Goal: Task Accomplishment & Management: Use online tool/utility

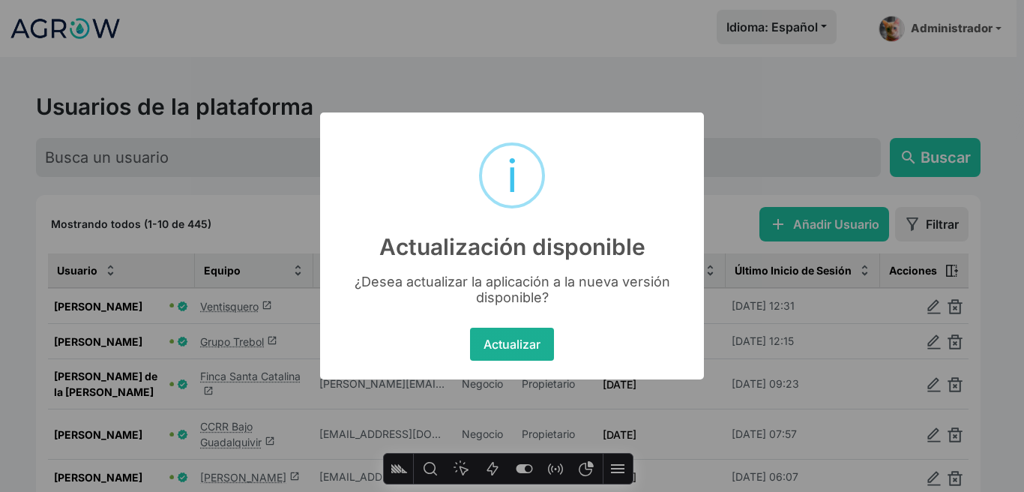
click at [517, 351] on button "Actualizar" at bounding box center [511, 344] width 83 height 33
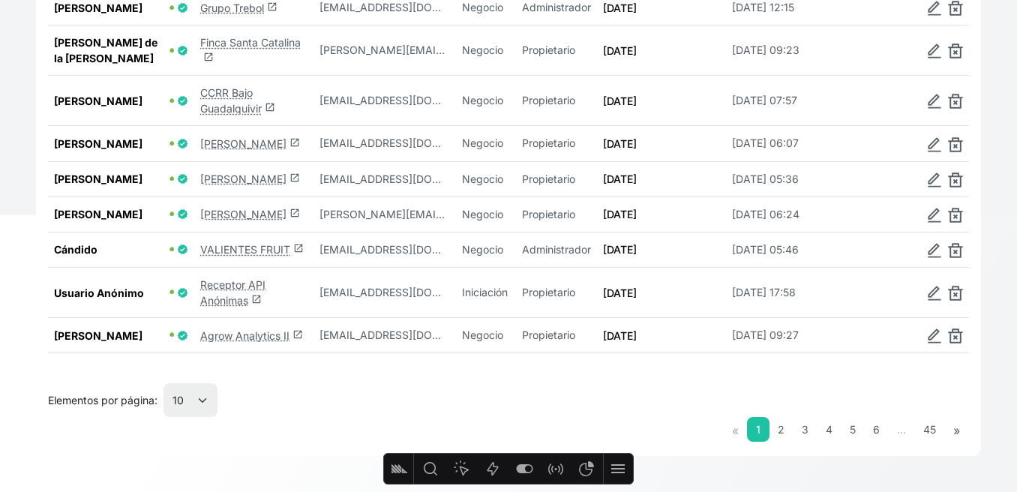
scroll to position [364, 0]
click at [175, 412] on select "10 25 50 100" at bounding box center [190, 400] width 54 height 34
select select "50"
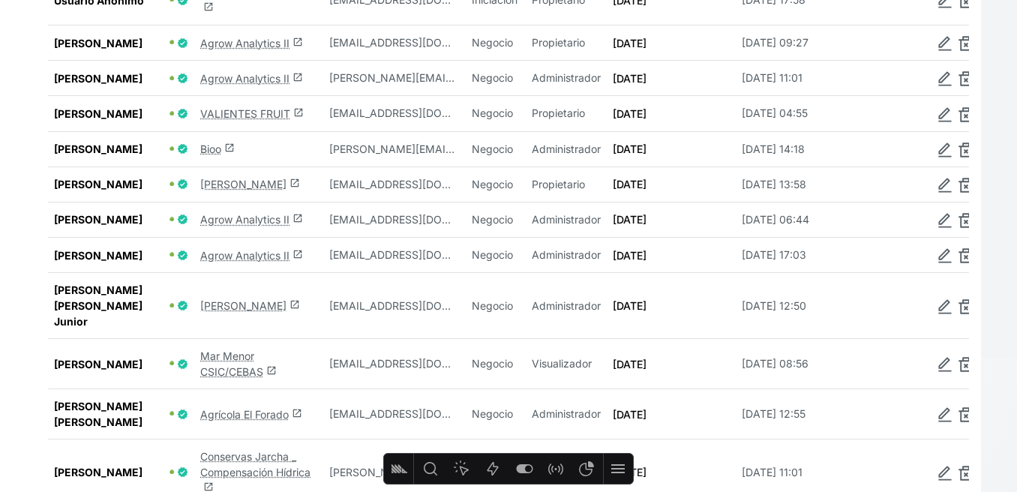
scroll to position [772, 0]
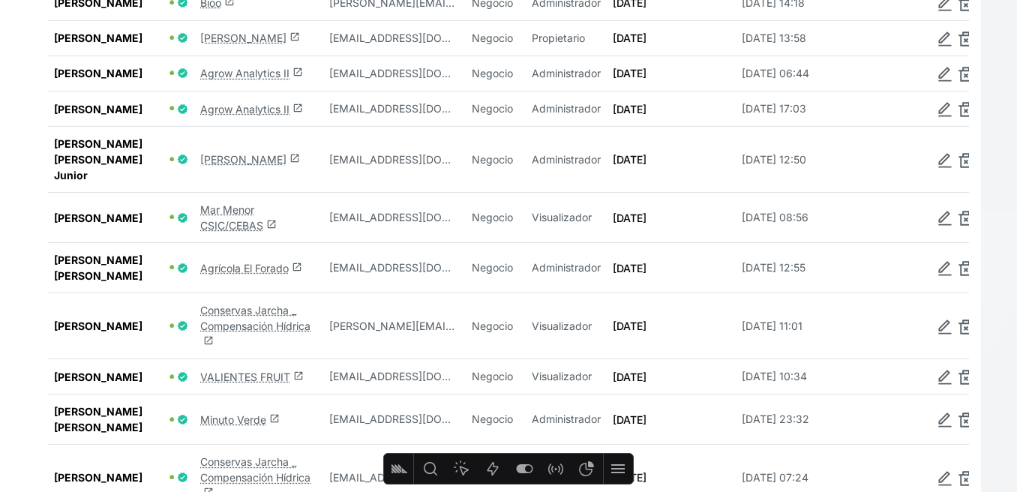
click at [231, 232] on link "Mar Menor CSIC/CEBAS launch" at bounding box center [238, 217] width 76 height 28
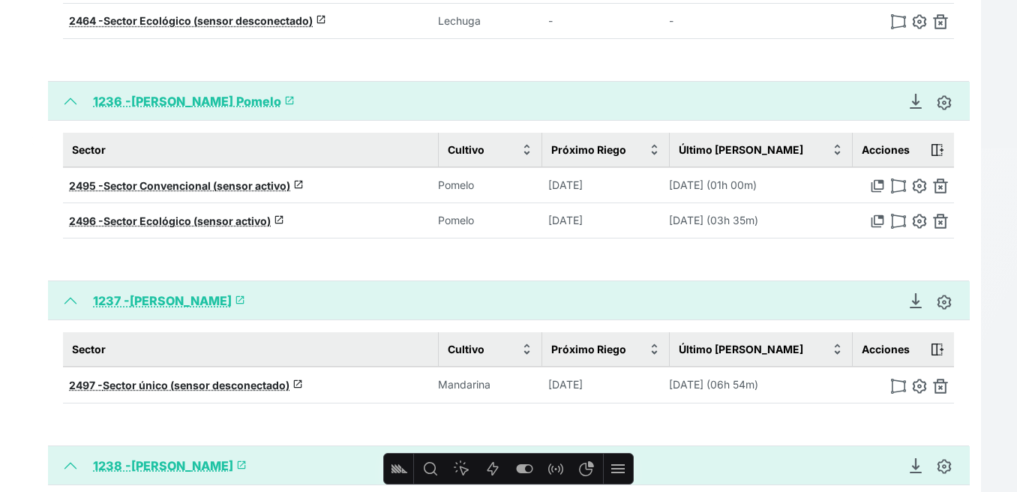
scroll to position [1163, 0]
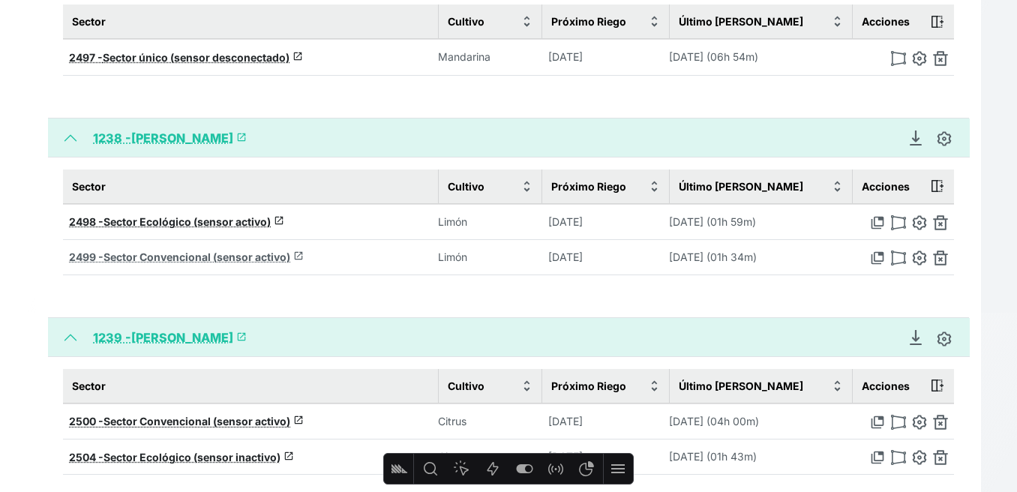
click at [229, 261] on span "Sector Convencional (sensor activo)" at bounding box center [196, 256] width 187 height 13
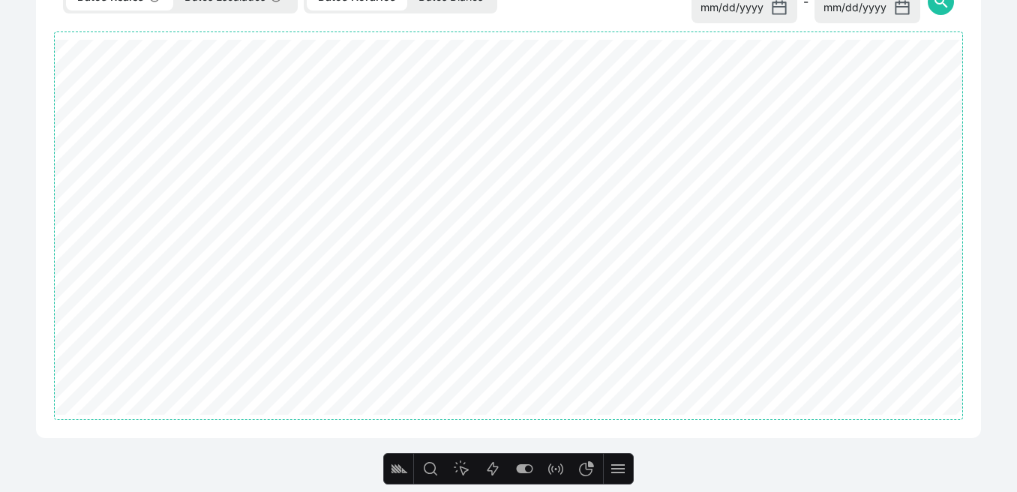
select select "2499"
